Goal: Information Seeking & Learning: Find specific page/section

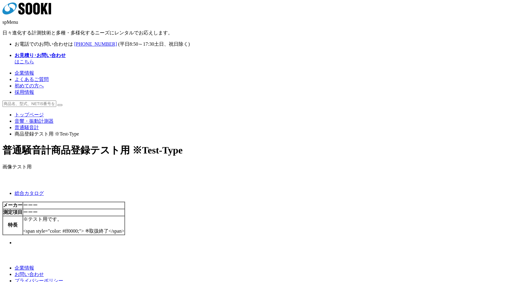
click at [56, 100] on input "text" at bounding box center [29, 103] width 54 height 6
type input "ストレートキーパー"
click at [57, 104] on button at bounding box center [59, 105] width 5 height 2
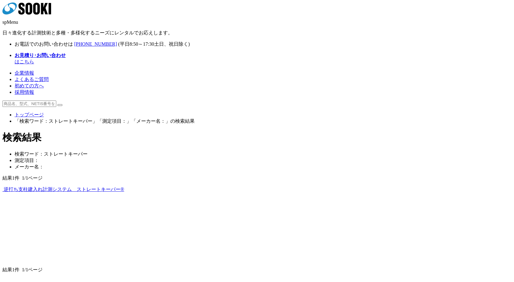
click at [2, 191] on img at bounding box center [2, 191] width 0 height 0
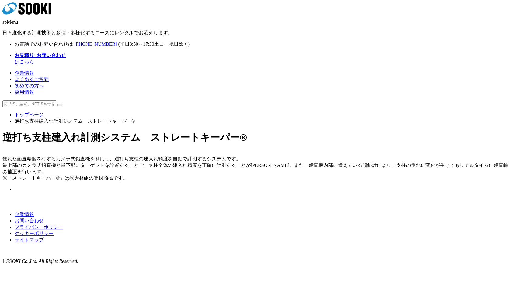
click at [15, 190] on img at bounding box center [15, 190] width 0 height 0
click at [40, 11] on icon at bounding box center [36, 9] width 7 height 12
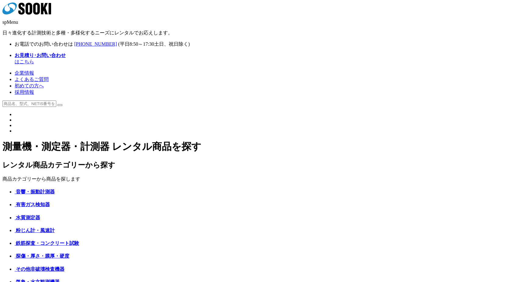
click at [15, 121] on img at bounding box center [15, 121] width 0 height 0
click at [152, 100] on form at bounding box center [256, 103] width 509 height 6
click at [56, 100] on input "text" at bounding box center [29, 103] width 54 height 6
type input "6100"
click at [57, 104] on button at bounding box center [59, 105] width 5 height 2
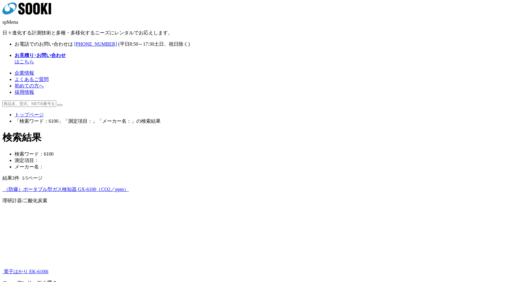
click at [2, 191] on img at bounding box center [2, 191] width 0 height 0
